Goal: Use online tool/utility: Utilize a website feature to perform a specific function

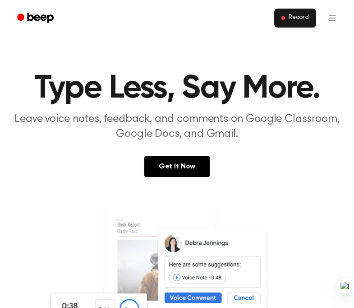
click at [295, 22] on button "Record" at bounding box center [295, 18] width 42 height 19
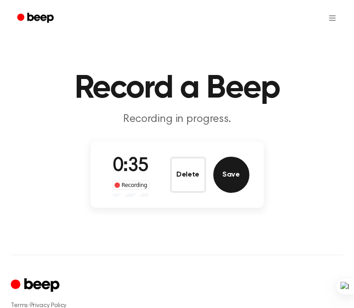
click at [221, 172] on button "Save" at bounding box center [231, 175] width 36 height 36
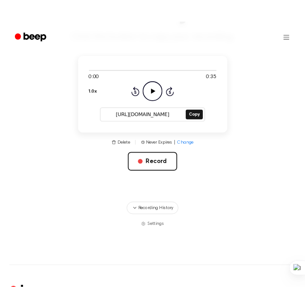
scroll to position [68, 0]
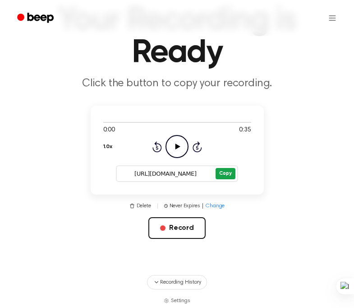
click at [222, 171] on button "Copy" at bounding box center [225, 173] width 19 height 11
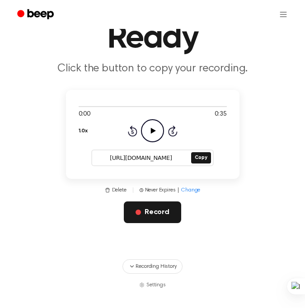
click at [156, 215] on button "Record" at bounding box center [152, 212] width 57 height 22
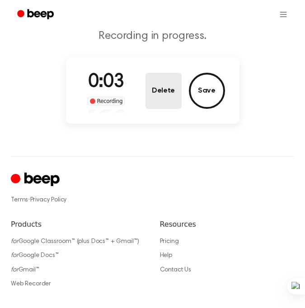
click at [159, 89] on button "Delete" at bounding box center [163, 91] width 36 height 36
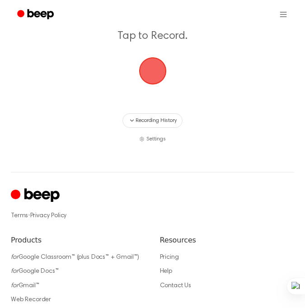
click at [154, 80] on span "button" at bounding box center [152, 70] width 25 height 25
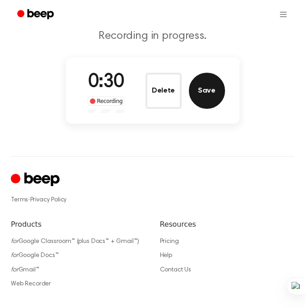
click at [208, 92] on button "Save" at bounding box center [207, 91] width 36 height 36
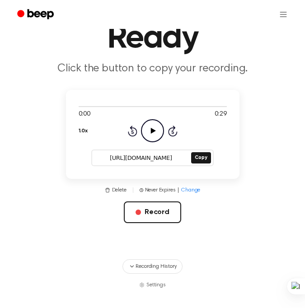
click at [154, 132] on icon "Play Audio" at bounding box center [152, 130] width 23 height 23
drag, startPoint x: 149, startPoint y: 132, endPoint x: 161, endPoint y: 195, distance: 64.6
click at [149, 132] on icon "Pause Audio" at bounding box center [152, 130] width 23 height 23
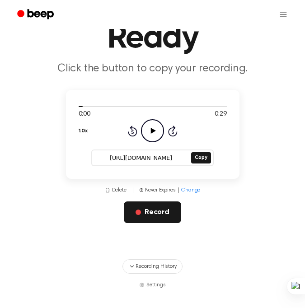
click at [154, 209] on button "Record" at bounding box center [152, 212] width 57 height 22
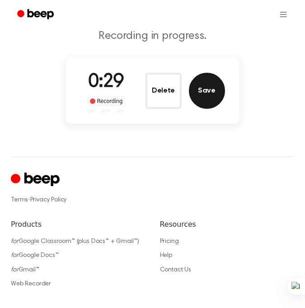
click at [207, 95] on button "Save" at bounding box center [207, 91] width 36 height 36
click at [207, 95] on main "Record a Beep Recording in progress. 0:29 Recording Delete Save" at bounding box center [152, 29] width 305 height 195
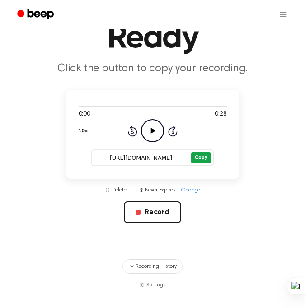
click at [199, 158] on button "Copy" at bounding box center [200, 157] width 19 height 11
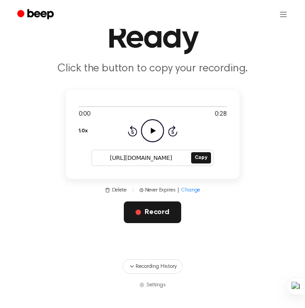
click at [144, 219] on button "Record" at bounding box center [152, 212] width 57 height 22
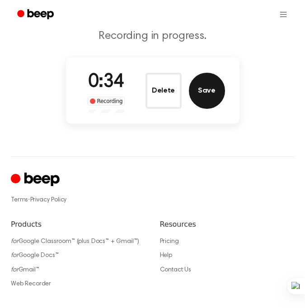
click at [211, 97] on button "Save" at bounding box center [207, 91] width 36 height 36
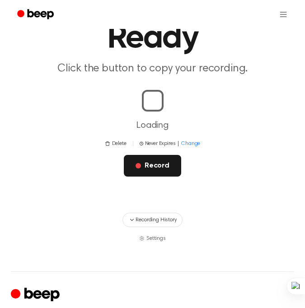
click at [153, 169] on main "Your Recording is Ready Click the button to copy your recording. Loading Delete…" at bounding box center [152, 87] width 305 height 310
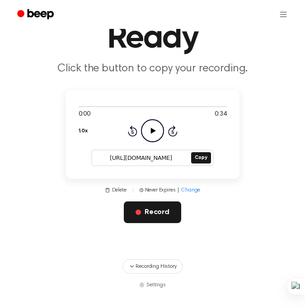
click at [157, 209] on button "Record" at bounding box center [152, 212] width 57 height 22
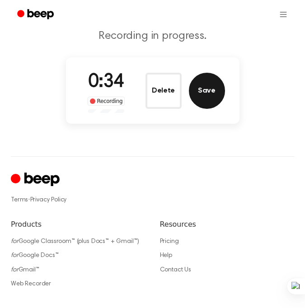
click at [200, 101] on button "Save" at bounding box center [207, 91] width 36 height 36
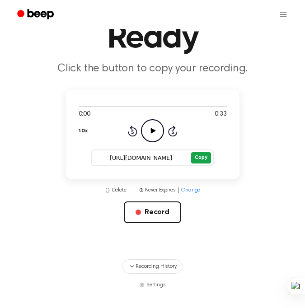
click at [203, 160] on button "Copy" at bounding box center [200, 157] width 19 height 11
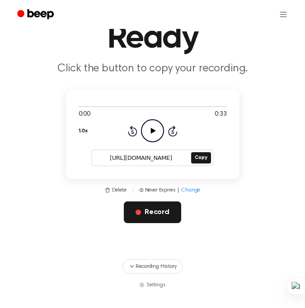
click at [154, 209] on button "Record" at bounding box center [152, 212] width 57 height 22
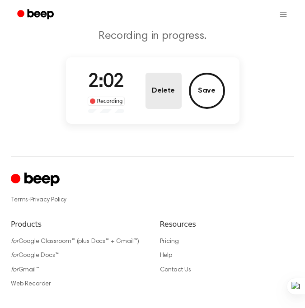
click at [145, 89] on div "2:02 Recording Delete Save" at bounding box center [152, 90] width 144 height 45
click at [166, 89] on button "Delete" at bounding box center [163, 91] width 36 height 36
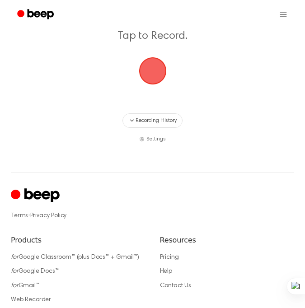
click at [146, 64] on span "button" at bounding box center [152, 70] width 25 height 25
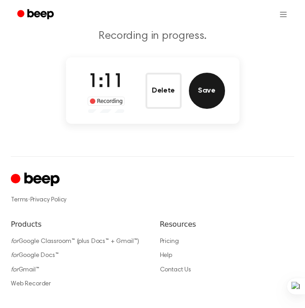
click at [208, 91] on button "Save" at bounding box center [207, 91] width 36 height 36
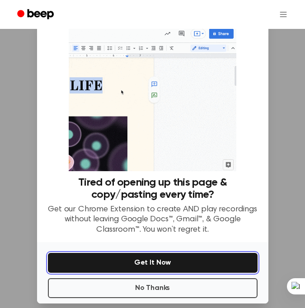
click at [154, 259] on button "Get It Now" at bounding box center [152, 263] width 209 height 20
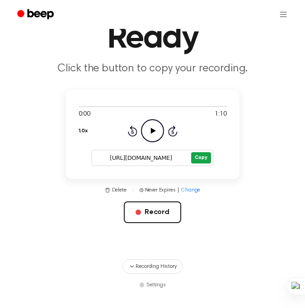
click at [195, 162] on button "Copy" at bounding box center [200, 157] width 19 height 11
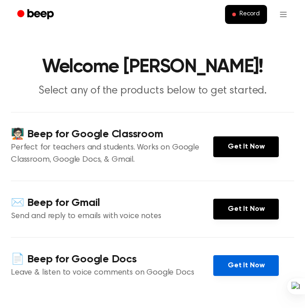
click at [236, 257] on link "Get It Now" at bounding box center [245, 265] width 65 height 21
